Goal: Task Accomplishment & Management: Complete application form

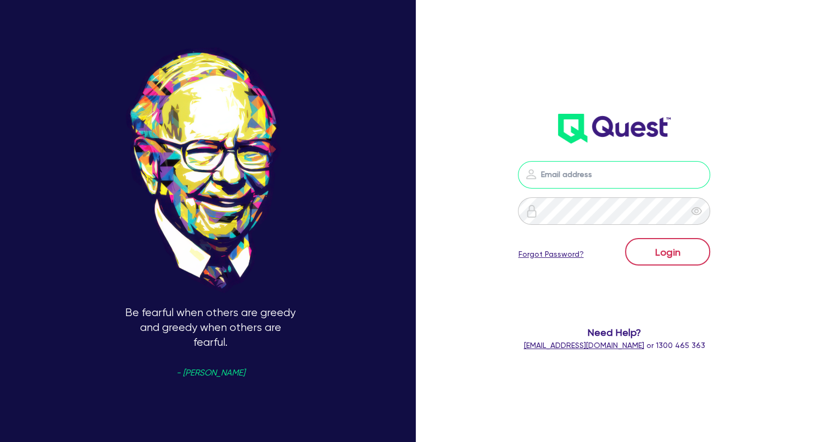
type input "[EMAIL_ADDRESS][DOMAIN_NAME]"
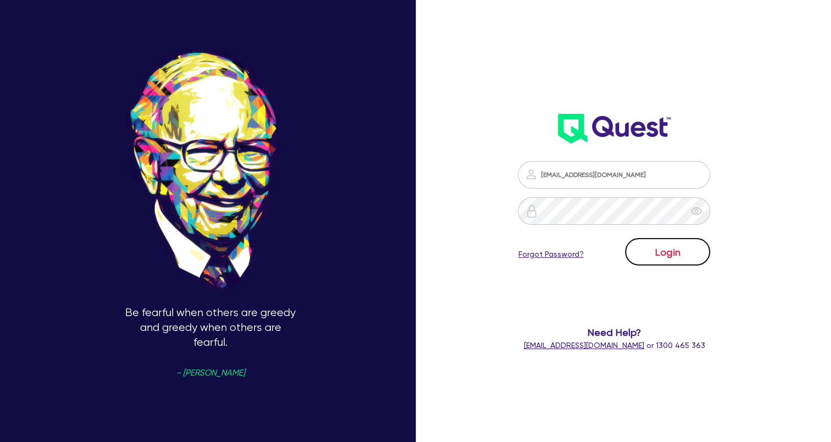
click at [693, 260] on button "Login" at bounding box center [667, 251] width 85 height 27
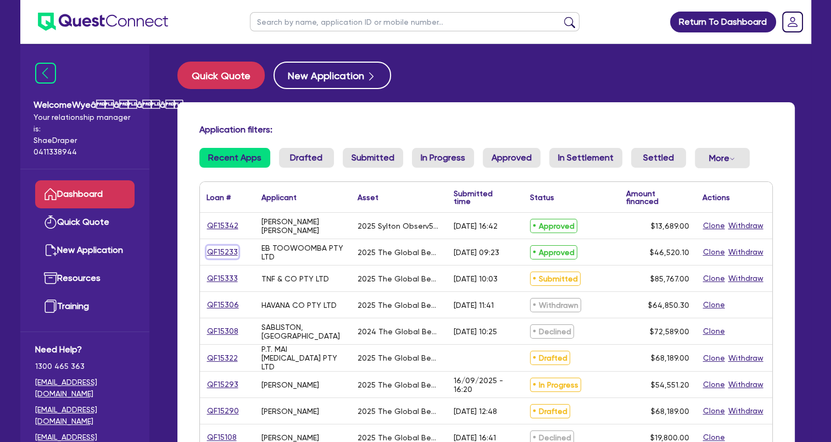
click at [217, 253] on link "QF15233" at bounding box center [223, 252] width 32 height 13
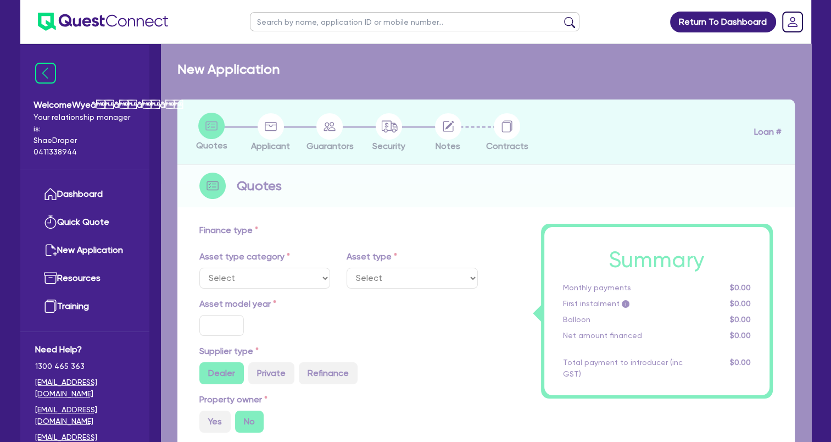
select select "SECONDARY_ASSETS"
type input "2025"
radio input "true"
type input "46,520.1"
type input "4"
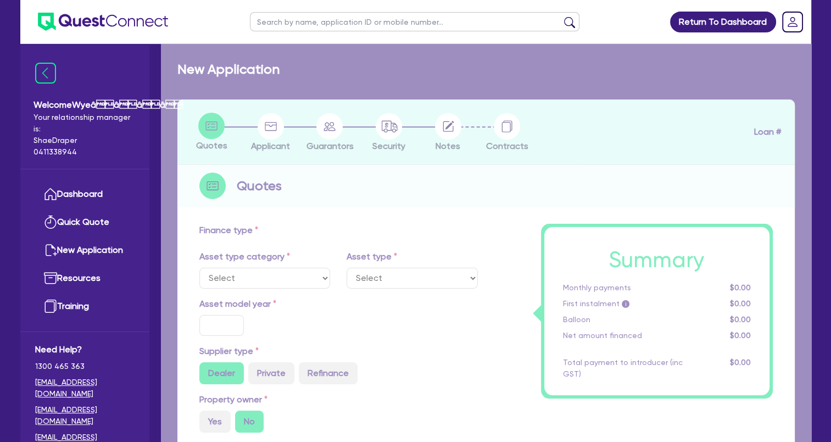
type input "1,860.8"
type input "17.95"
select select "MEDICAL_DENTAL_LABORATORY_EQUIPMENT"
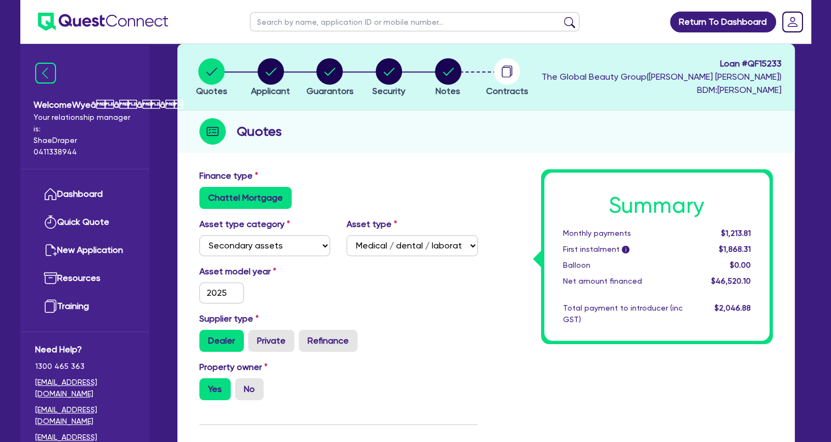
scroll to position [55, 0]
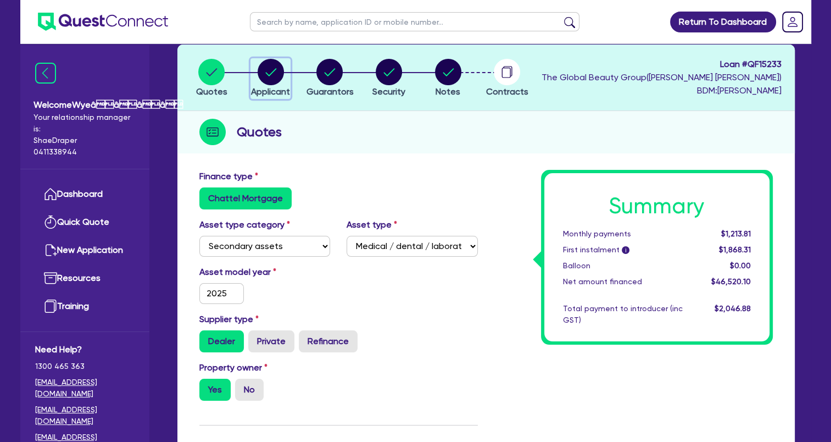
click at [278, 76] on circle "button" at bounding box center [271, 72] width 26 height 26
select select "COMPANY"
select select "HEALTH_BEAUTY"
select select "OTHER_HEALTH_BEAUTY"
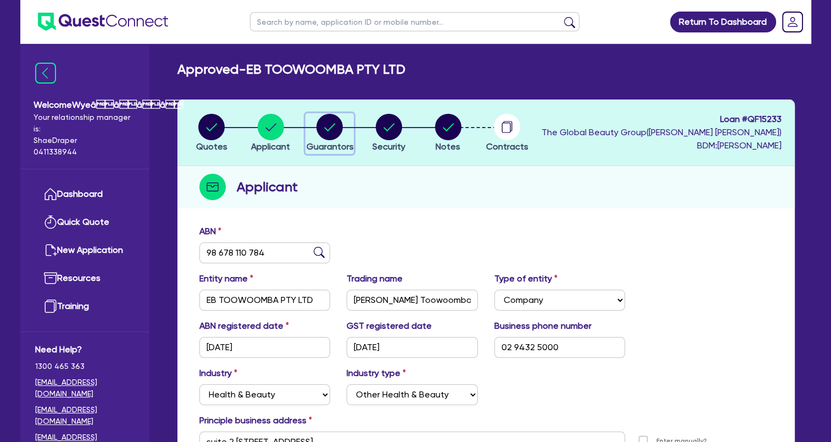
click at [330, 129] on circle "button" at bounding box center [330, 127] width 26 height 26
select select "MRS"
select select "QLD"
select select "MARRIED"
select select "CASH"
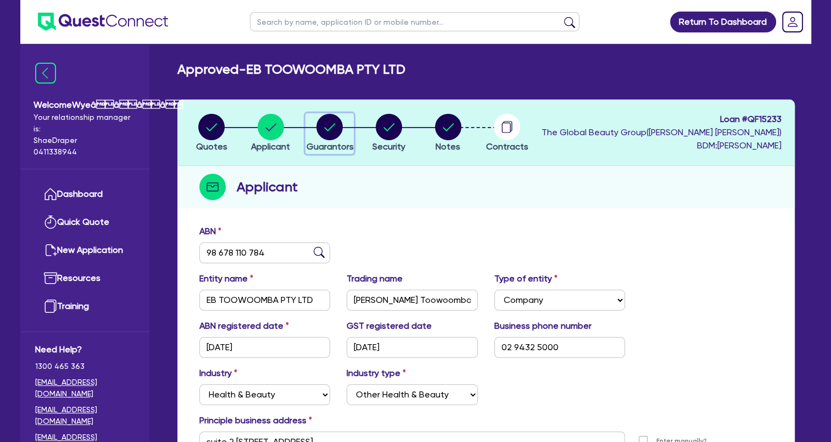
select select "PROPERTY"
select select "VEHICLE"
select select "HOUSEHOLD_PERSONAL"
select select "MORTGAGE"
select select "VEHICLE_LOAN"
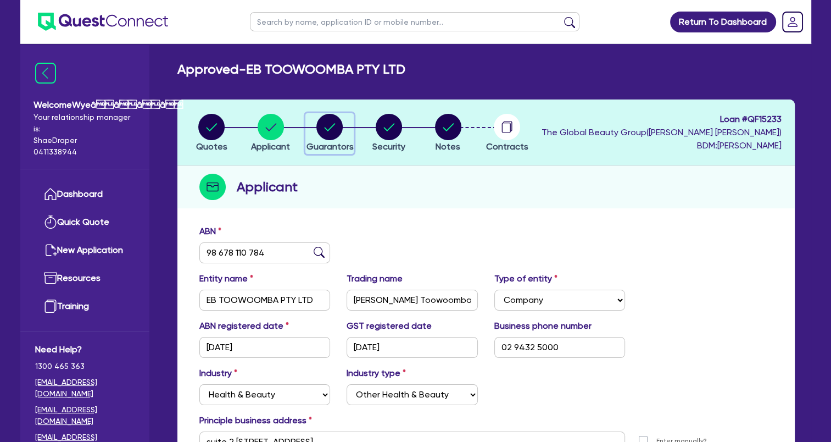
select select "CREDIT_CARD"
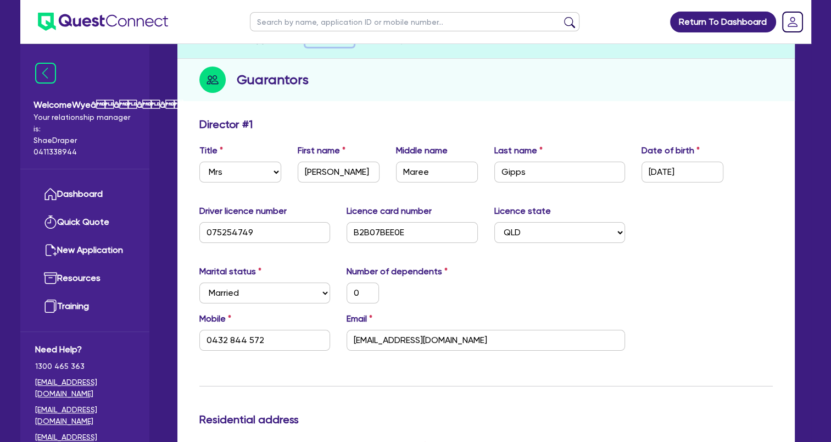
scroll to position [110, 0]
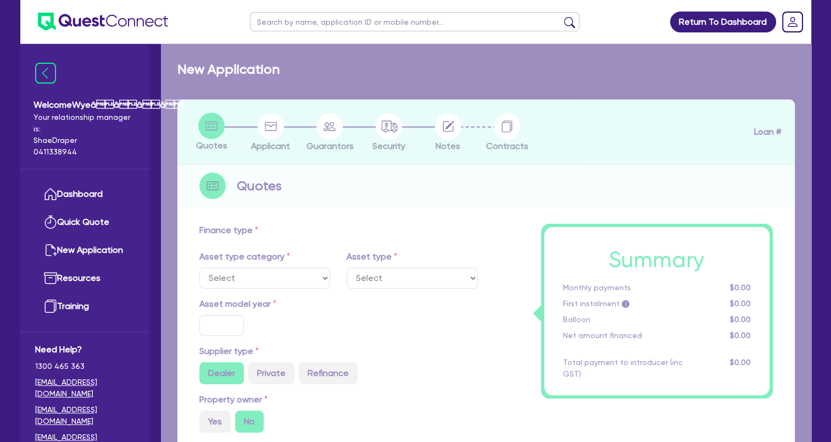
select select "TERTIARY_ASSETS"
type input "2024"
type input "43,989"
type input "5,000"
type input "3.67"
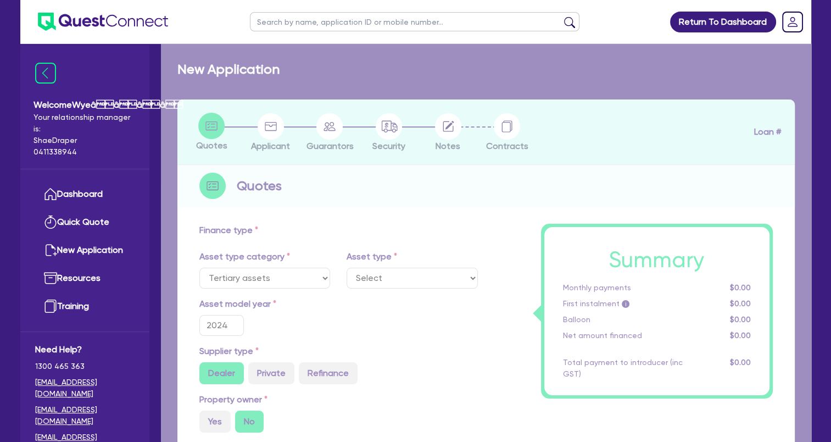
type input "1,430.9"
type input "17.25"
select select "BEAUTY_EQUIPMENT"
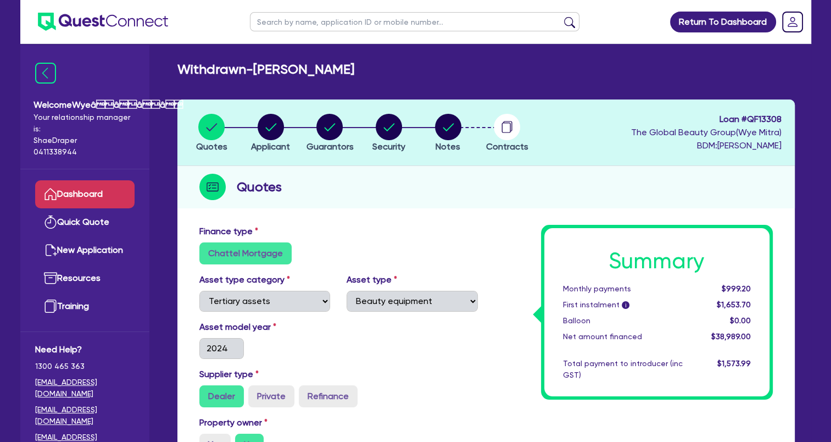
click at [82, 198] on link "Dashboard" at bounding box center [84, 194] width 99 height 28
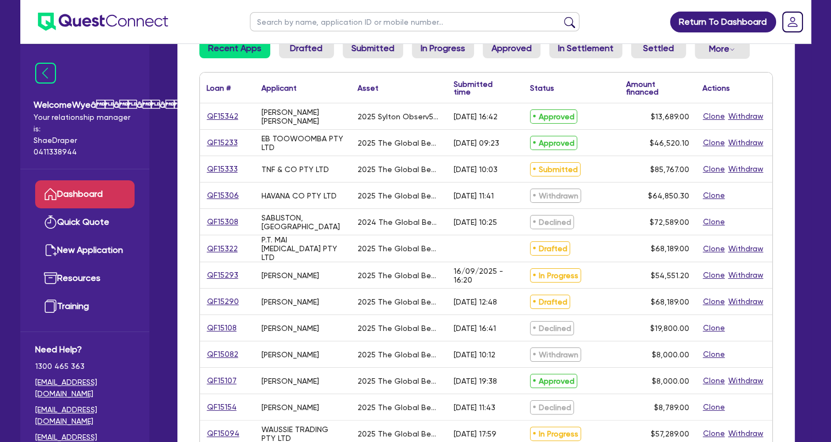
scroll to position [110, 0]
click at [221, 379] on link "QF15107" at bounding box center [222, 380] width 31 height 13
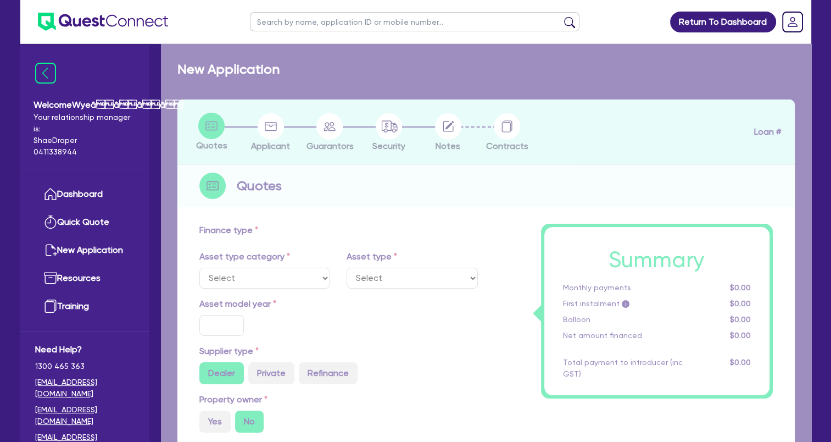
select select "TERTIARY_ASSETS"
type input "2025"
type input "10,000"
type input "2,000"
type input "4"
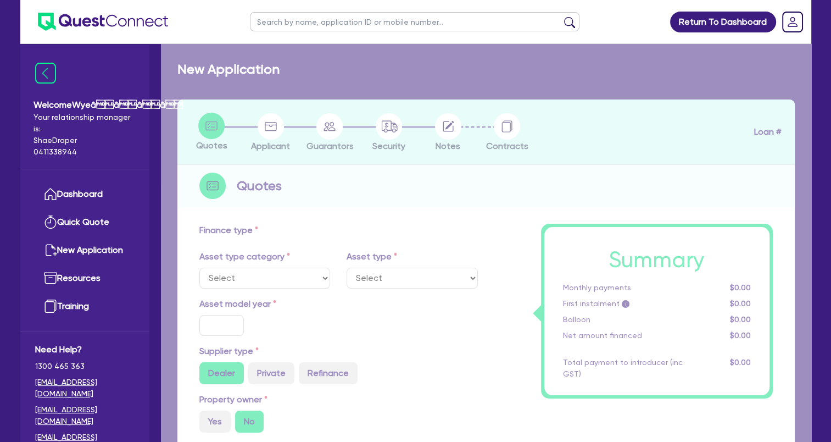
type input "320"
type input "17.95"
select select "BEAUTY_EQUIPMENT"
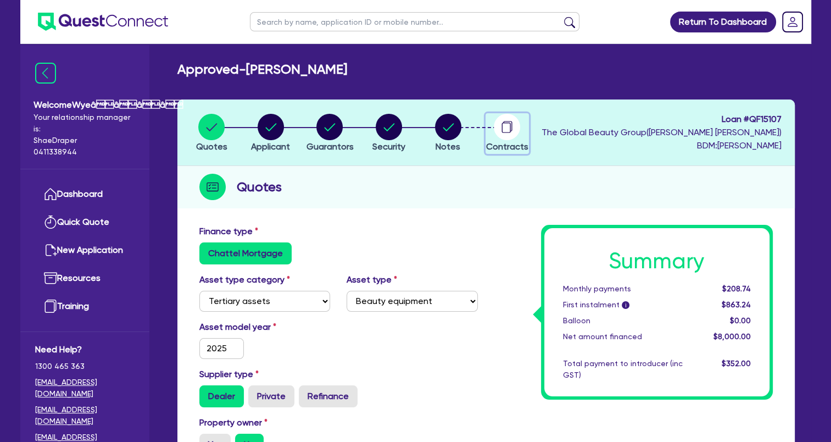
click at [506, 136] on circle "button" at bounding box center [507, 127] width 26 height 26
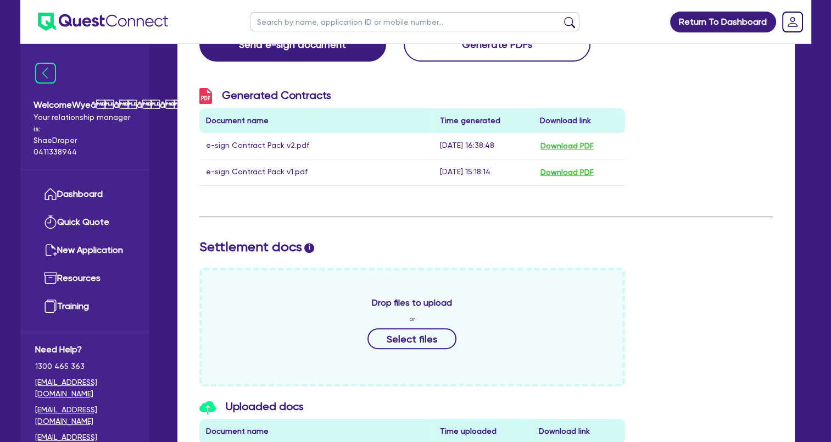
scroll to position [121, 0]
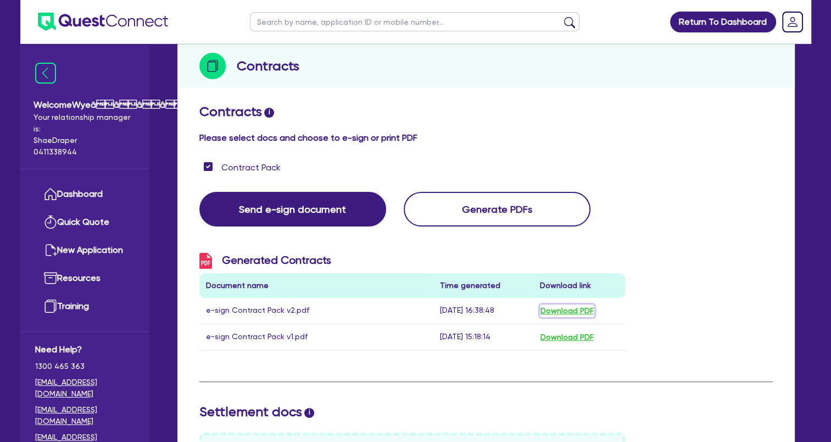
click at [573, 314] on button "Download PDF" at bounding box center [567, 310] width 54 height 13
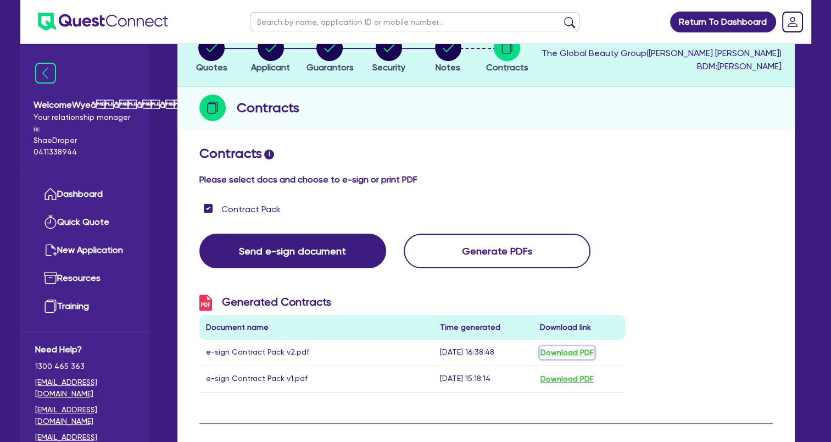
scroll to position [0, 0]
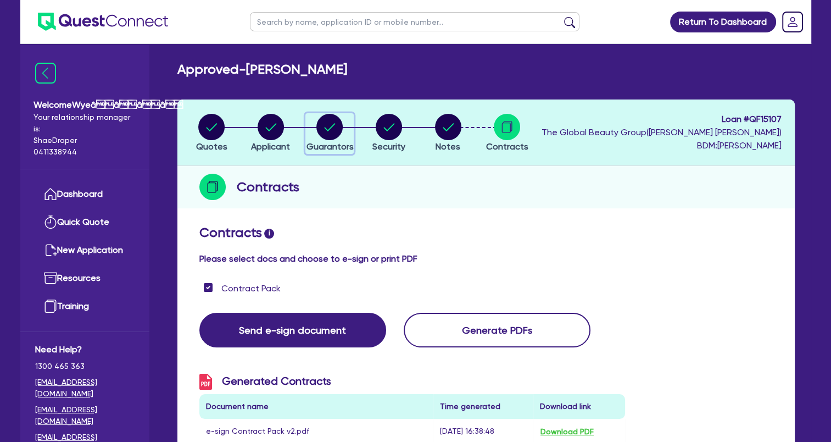
click at [317, 138] on icon "button" at bounding box center [330, 127] width 26 height 26
select select "MS"
select select "[GEOGRAPHIC_DATA]"
select select "DE_FACTO"
select select "[GEOGRAPHIC_DATA]"
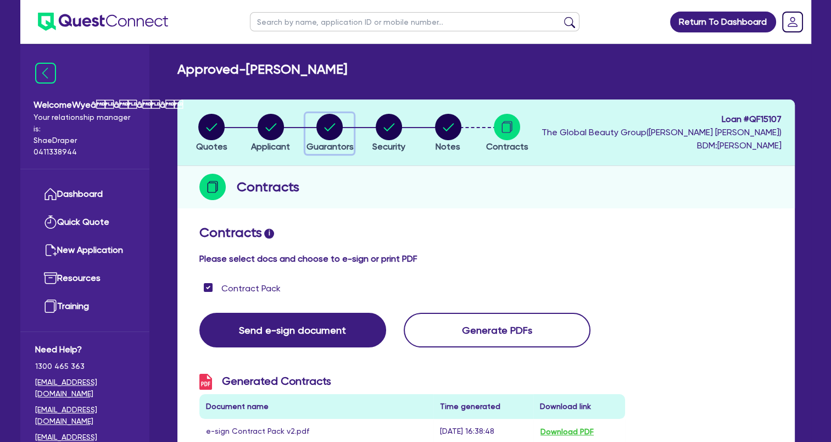
select select "CASH"
select select "HOUSEHOLD_PERSONAL"
select select "OTHER"
select select "VEHICLE_LOAN"
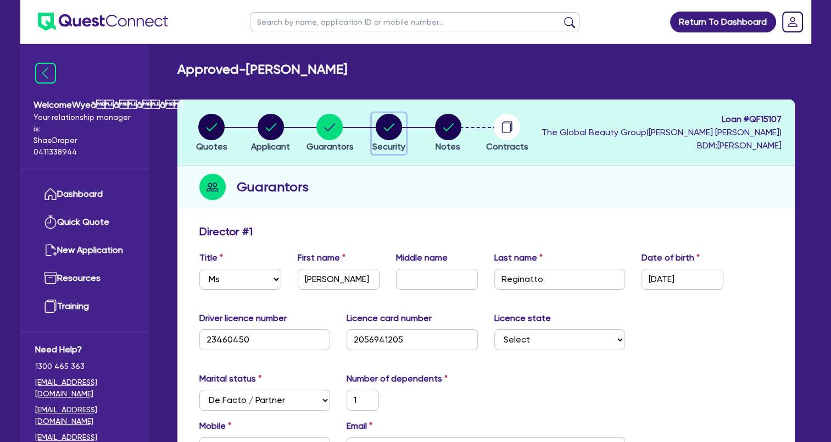
drag, startPoint x: 382, startPoint y: 147, endPoint x: 409, endPoint y: 199, distance: 58.0
click at [384, 147] on span "Security" at bounding box center [389, 146] width 33 height 10
select select "TERTIARY_ASSETS"
select select "BEAUTY_EQUIPMENT"
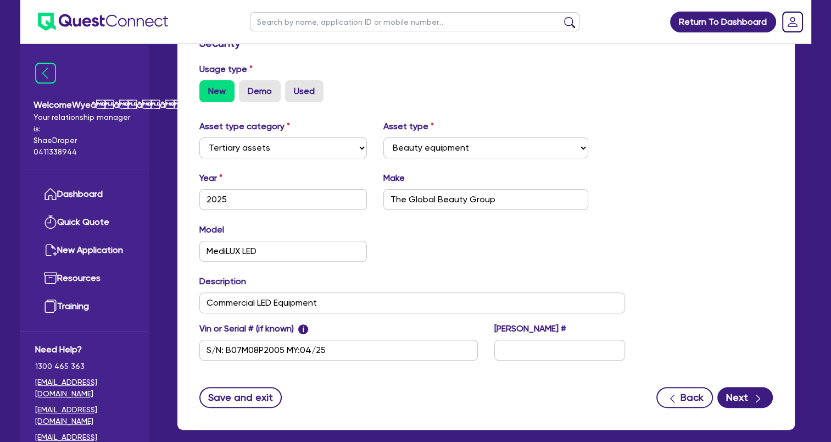
scroll to position [330, 0]
